Goal: Information Seeking & Learning: Learn about a topic

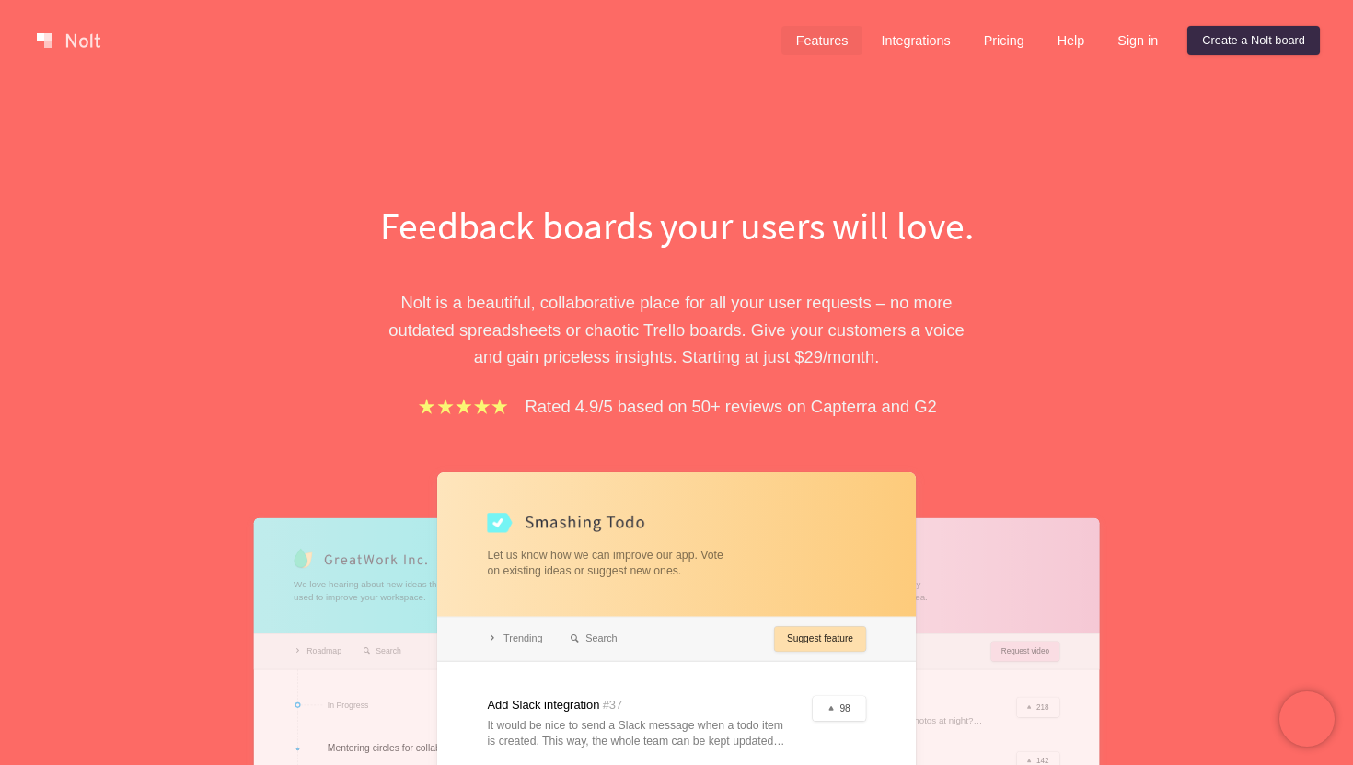
click at [822, 48] on link "Features" at bounding box center [823, 40] width 82 height 29
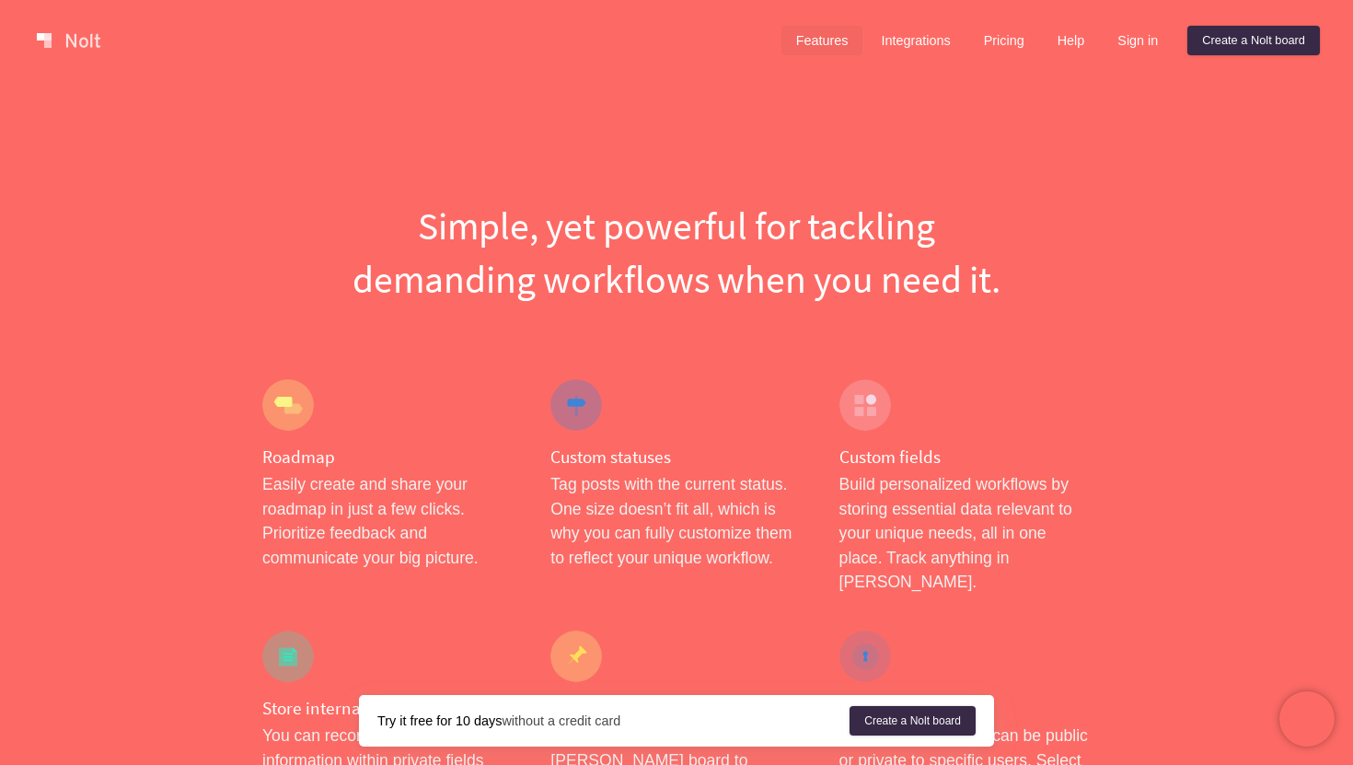
click at [794, 371] on div "Custom statuses Tag posts with the current status. One size doesn’t fit all, wh…" at bounding box center [676, 486] width 288 height 251
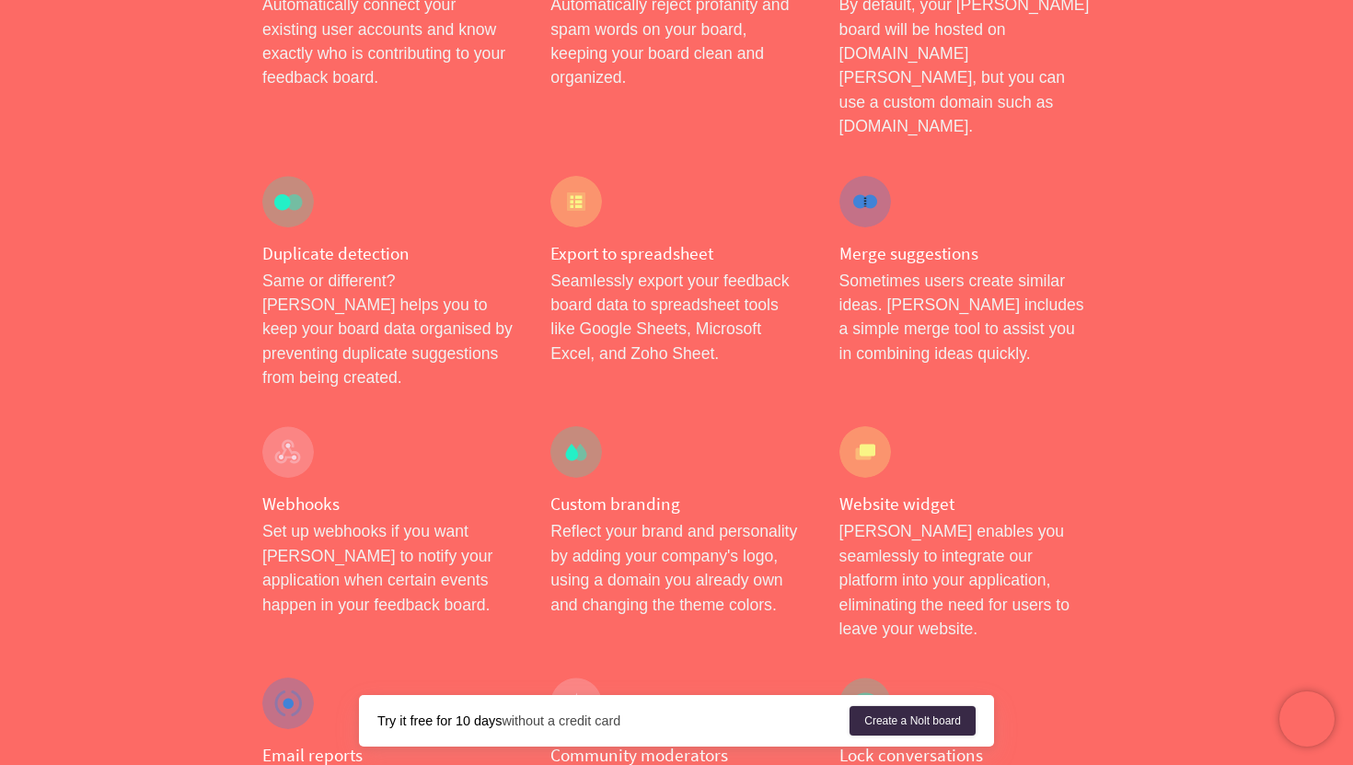
click at [986, 519] on p "[PERSON_NAME] enables you seamlessly to integrate our platform into your applic…" at bounding box center [965, 580] width 251 height 122
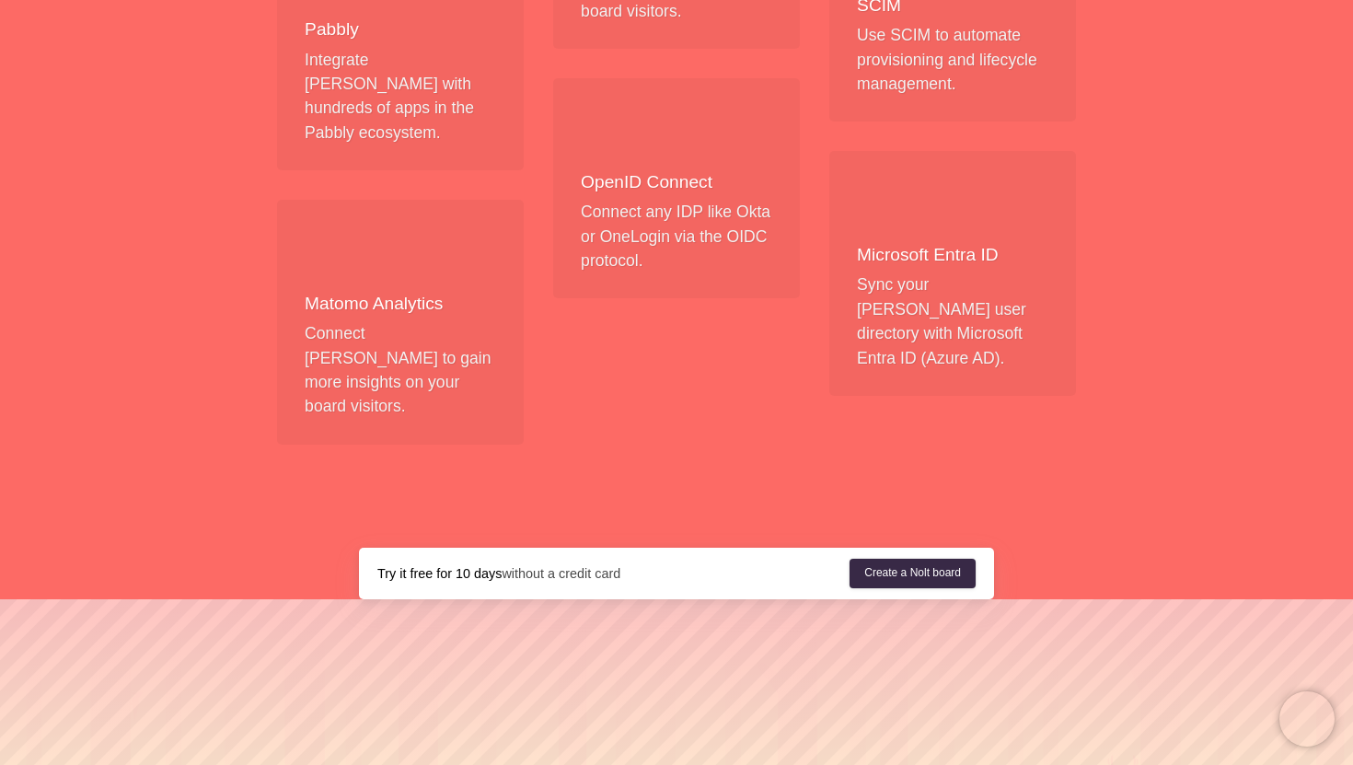
scroll to position [2075, 0]
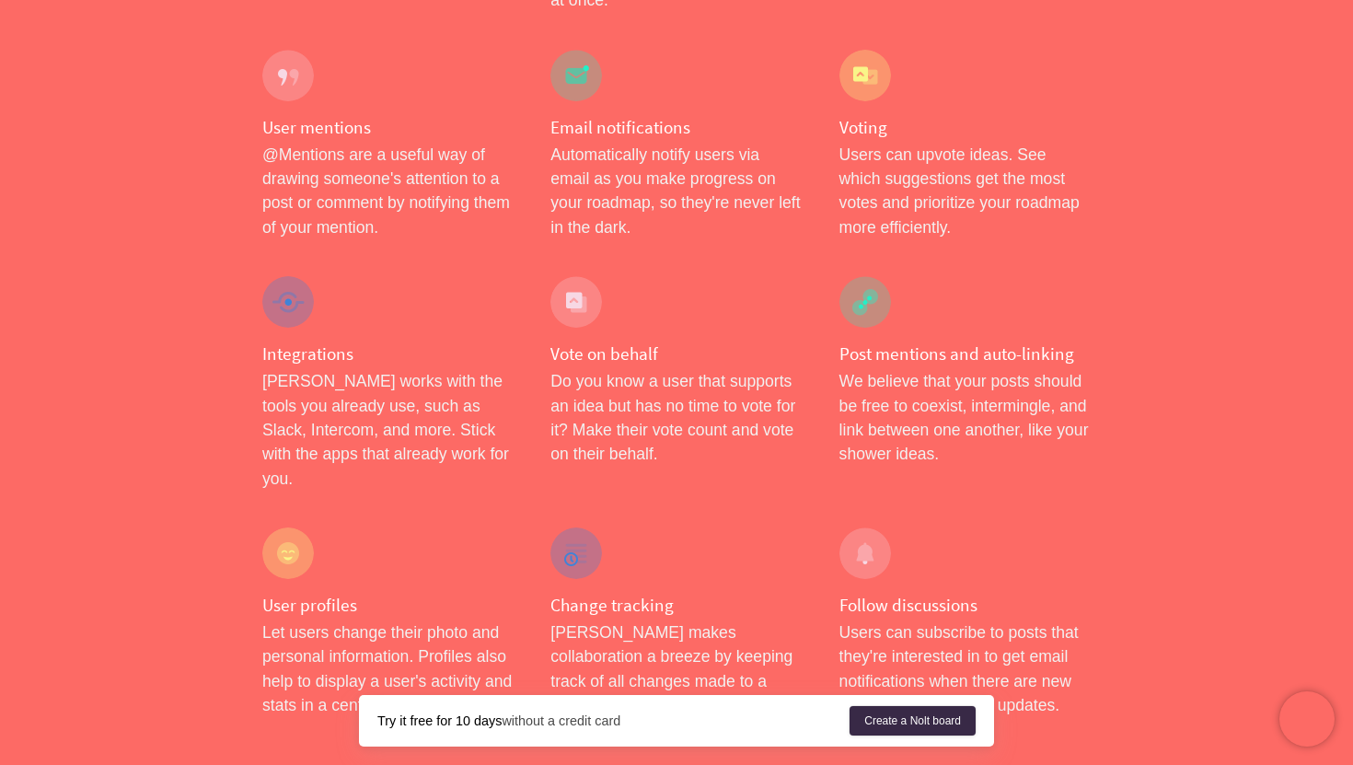
scroll to position [2990, 0]
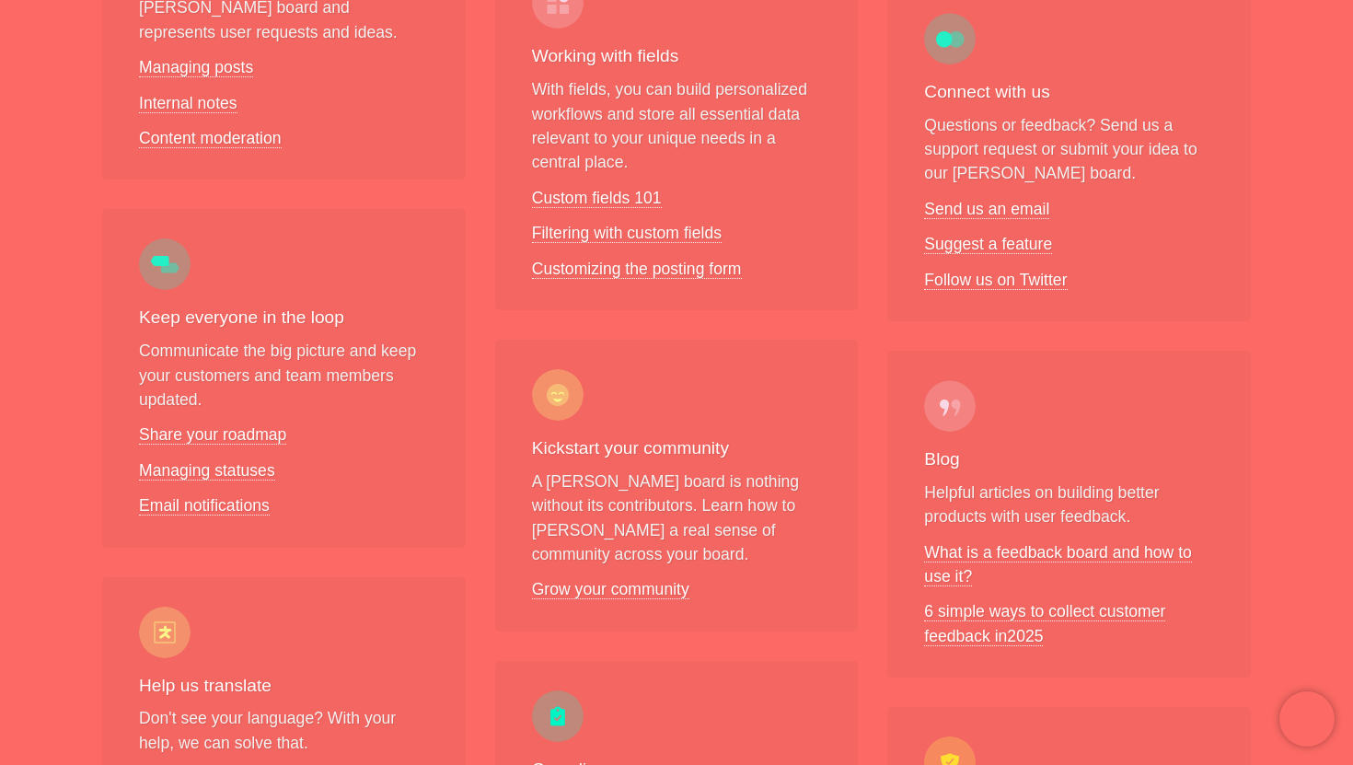
scroll to position [1080, 0]
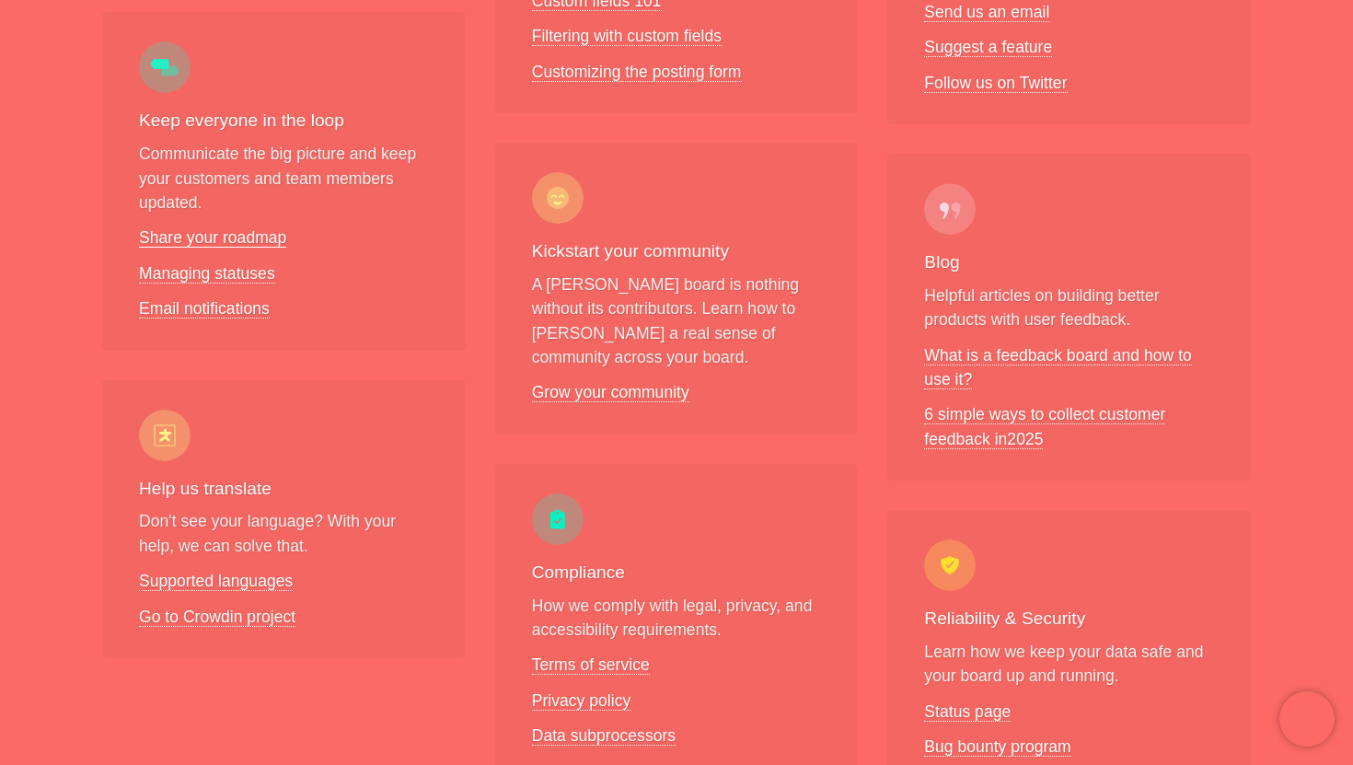
click at [204, 228] on link "Share your roadmap" at bounding box center [212, 237] width 147 height 19
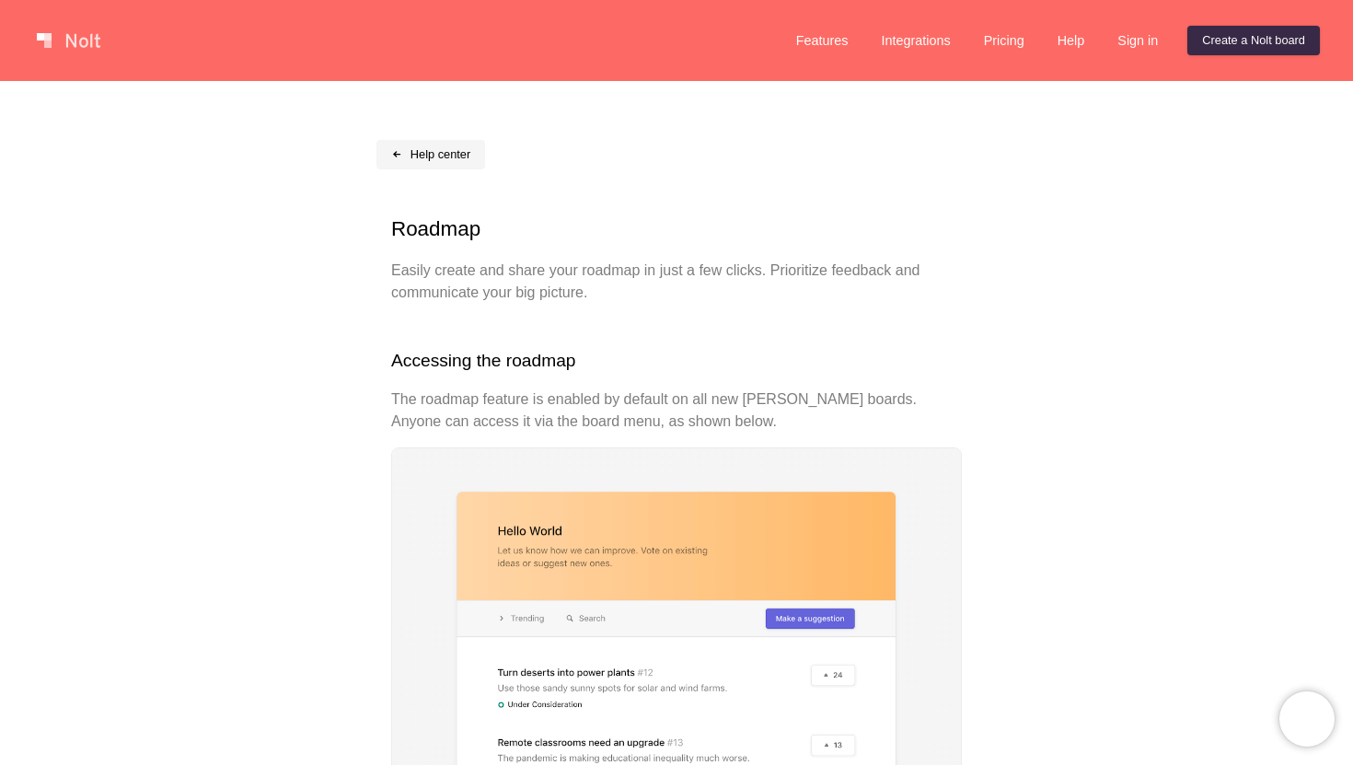
click at [431, 147] on link "Help center" at bounding box center [431, 154] width 109 height 29
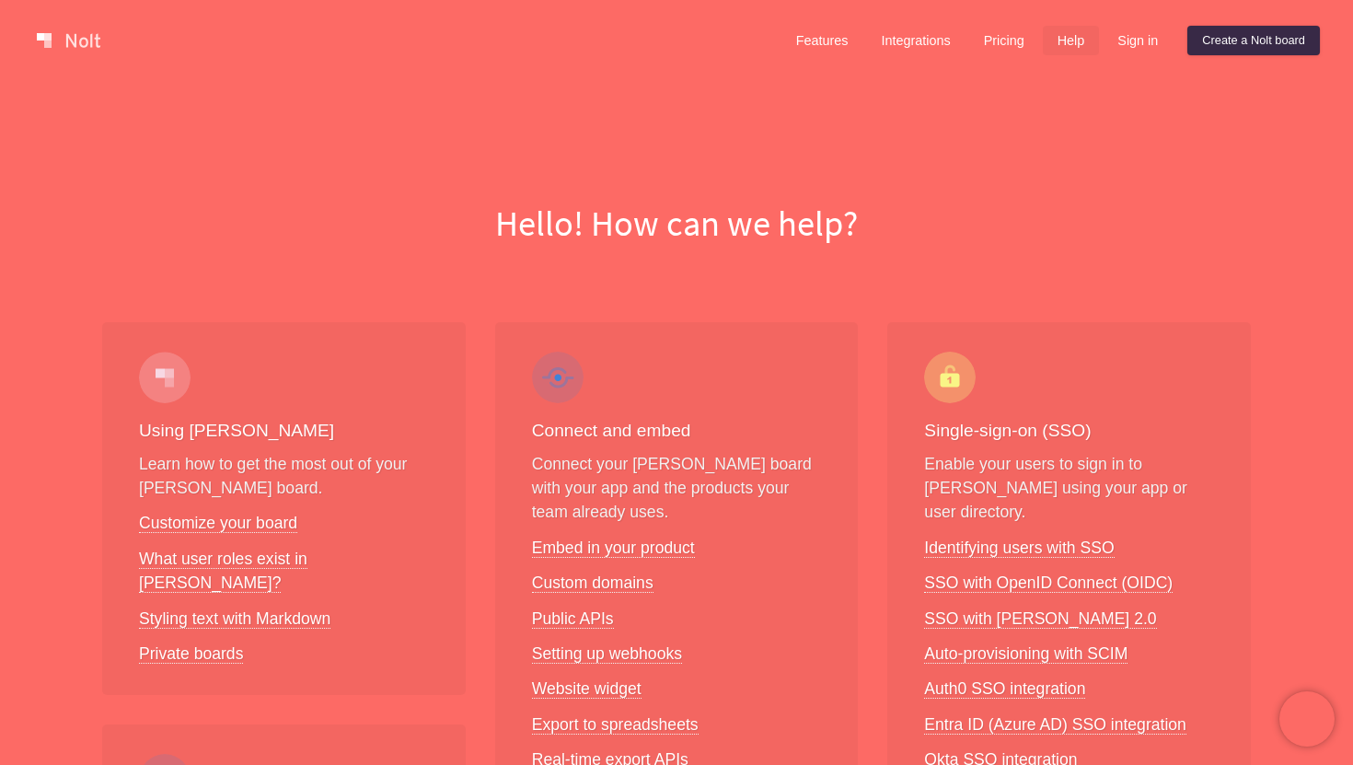
click at [887, 55] on div "Features Integrations Pricing Help Sign in Create a [PERSON_NAME] board" at bounding box center [1051, 40] width 546 height 37
click at [892, 47] on link "Integrations" at bounding box center [915, 40] width 99 height 29
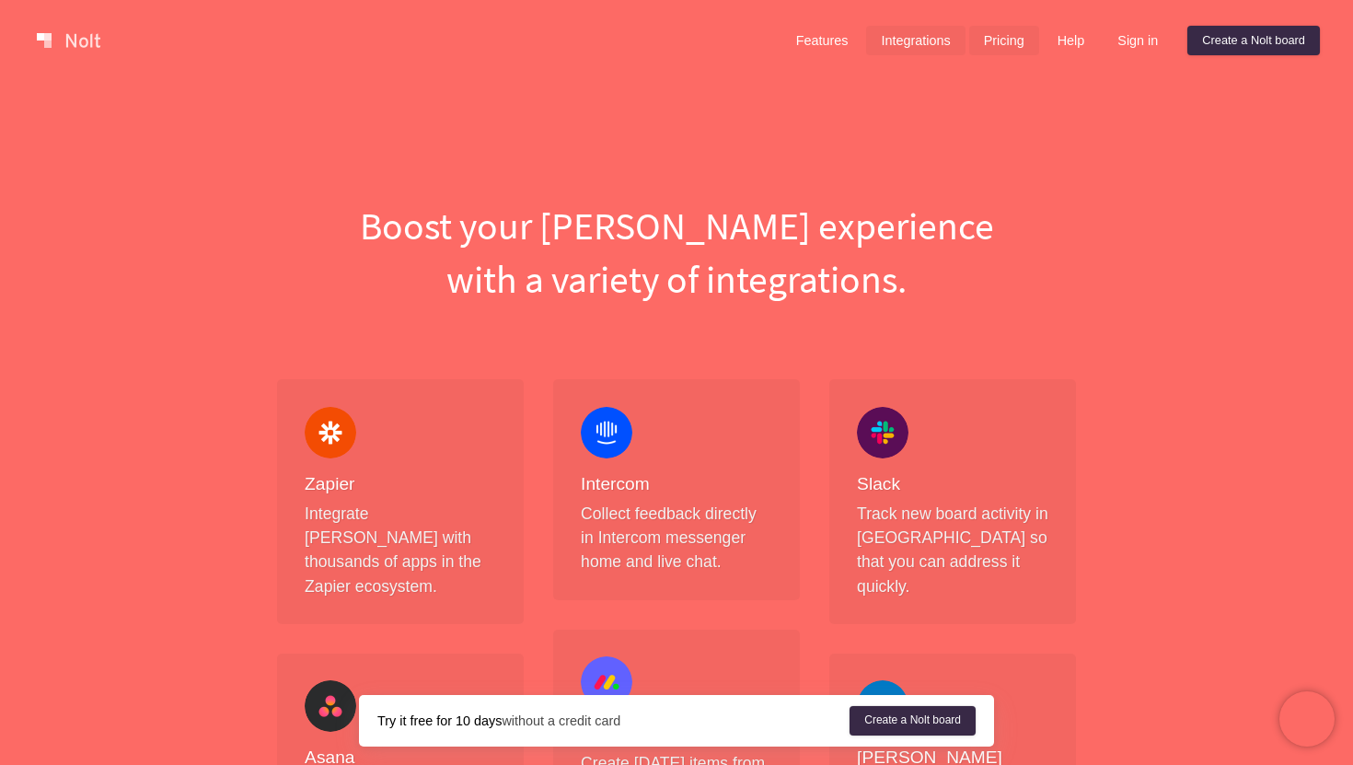
click at [993, 50] on link "Pricing" at bounding box center [1004, 40] width 70 height 29
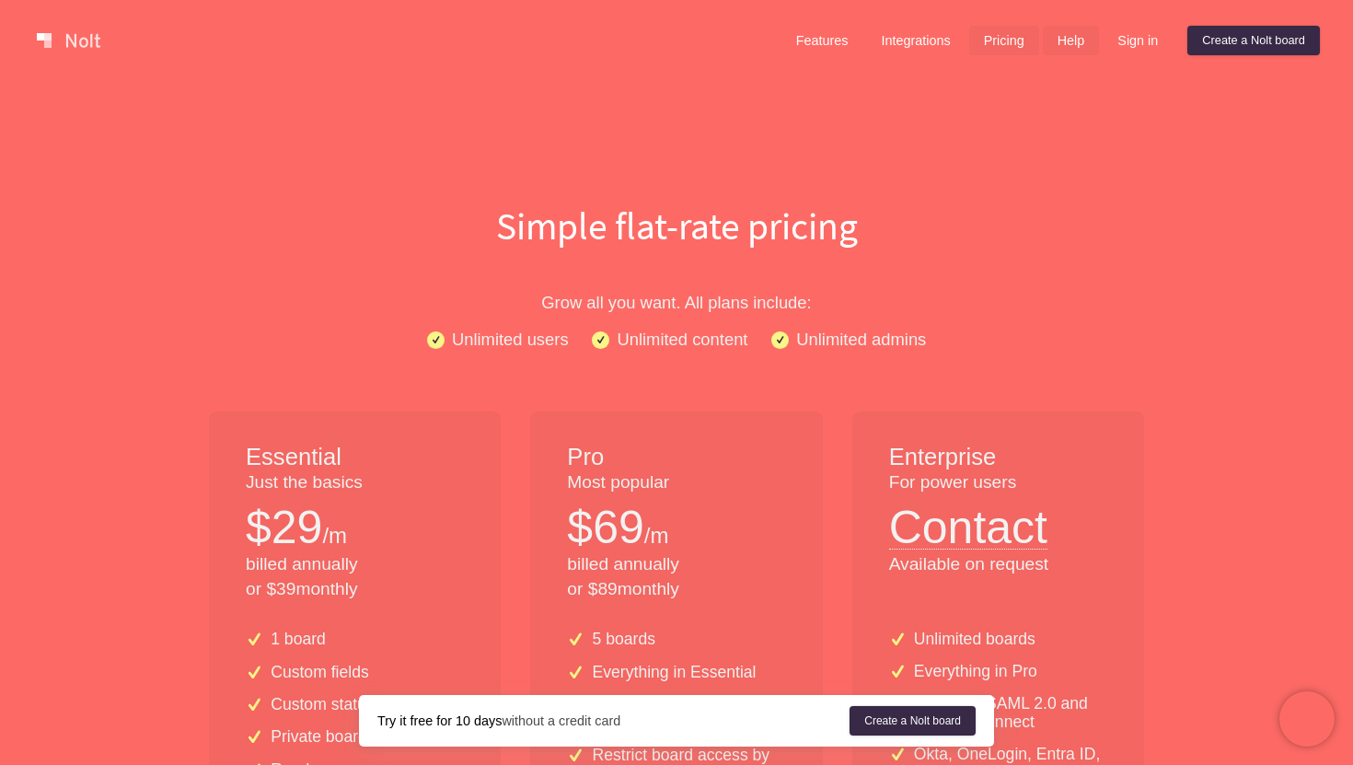
click at [1069, 42] on link "Help" at bounding box center [1071, 40] width 57 height 29
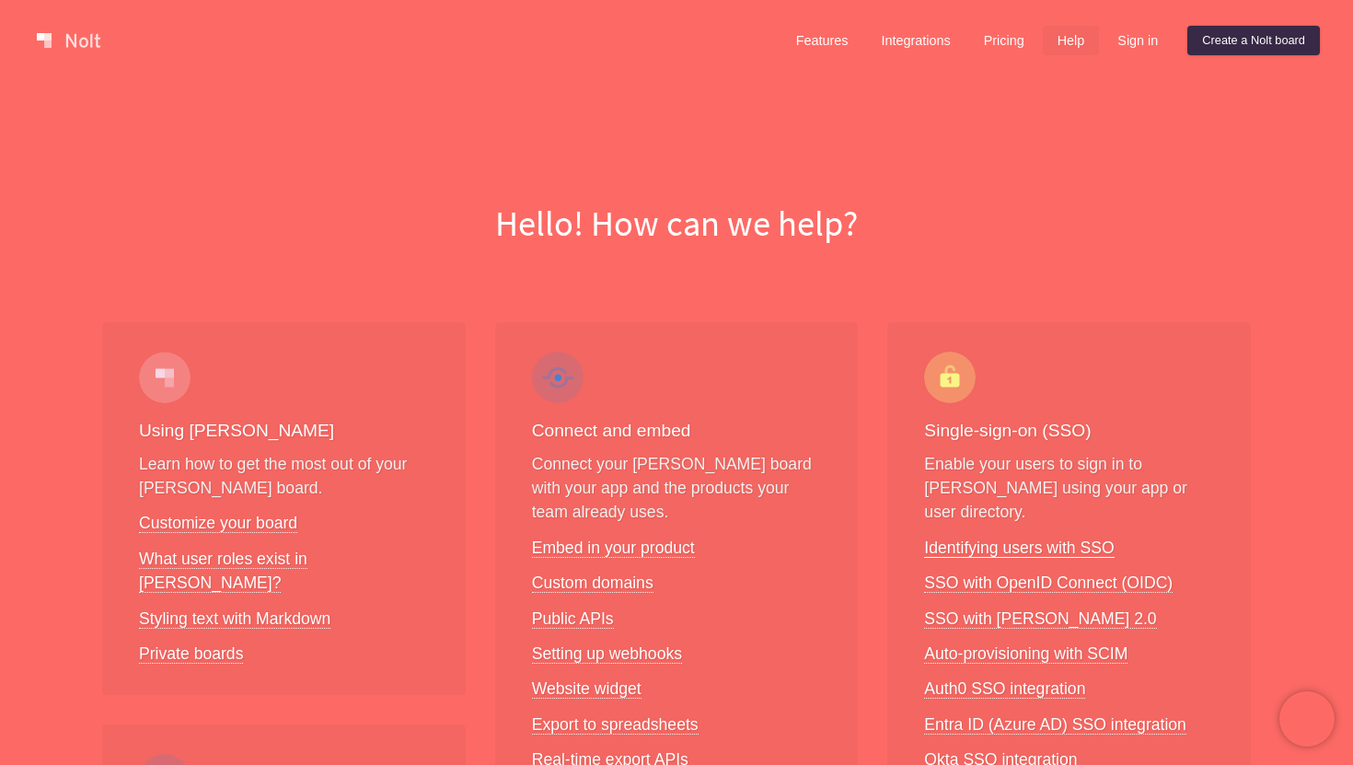
click at [977, 539] on link "Identifying users with SSO" at bounding box center [1019, 548] width 190 height 19
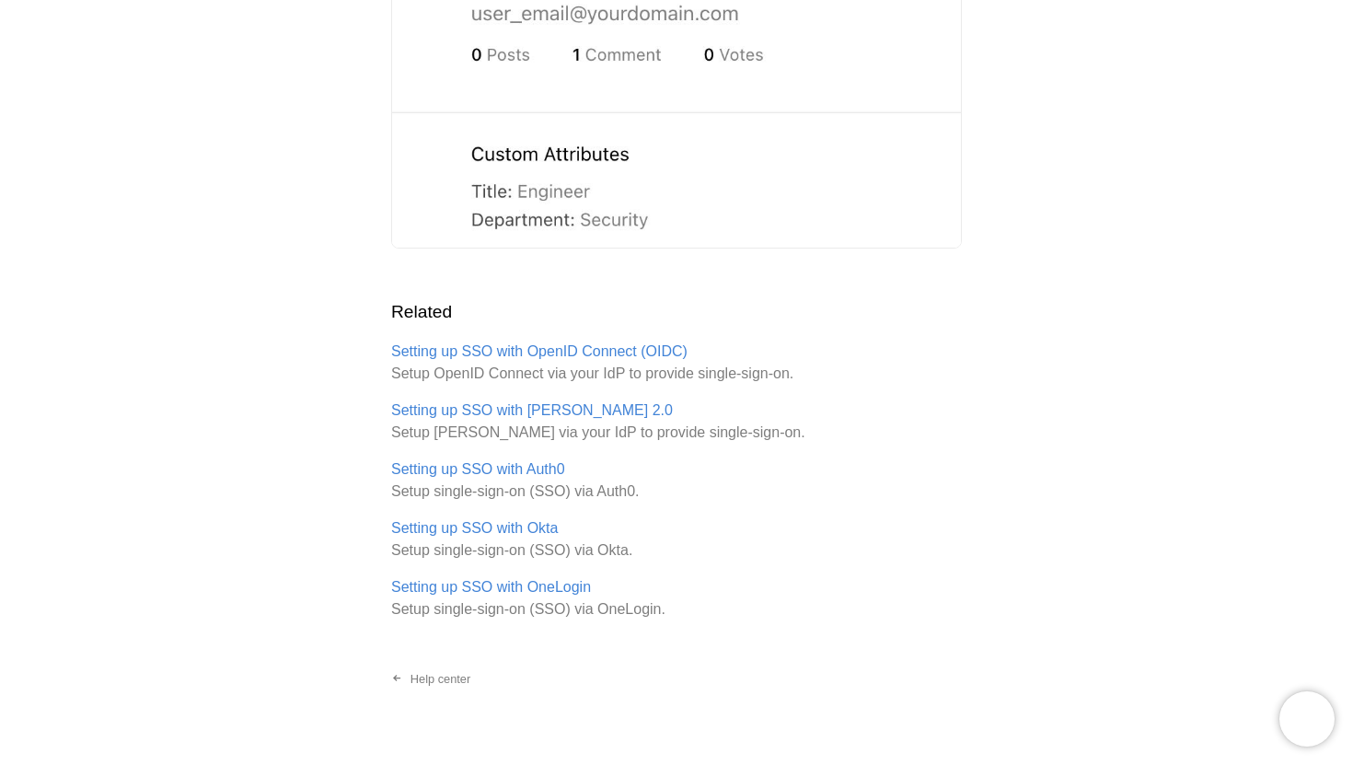
scroll to position [3557, 0]
